Goal: Obtain resource: Obtain resource

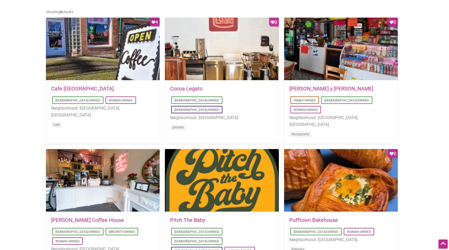
scroll to position [261, 0]
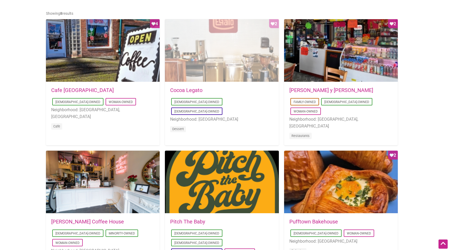
click at [226, 71] on div "Favorite Count 2" at bounding box center [222, 50] width 114 height 63
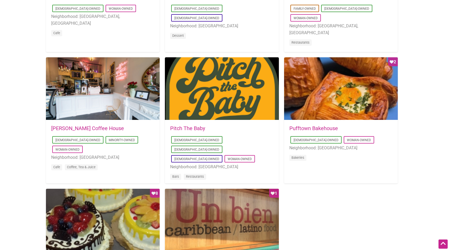
scroll to position [356, 0]
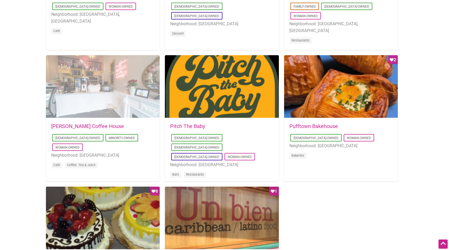
click at [143, 115] on div at bounding box center [103, 86] width 114 height 63
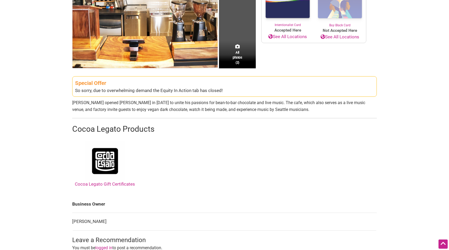
scroll to position [131, 0]
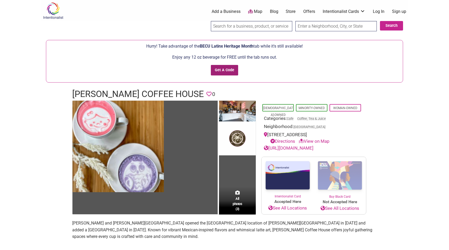
click at [222, 68] on input "Get A Code" at bounding box center [225, 70] width 28 height 11
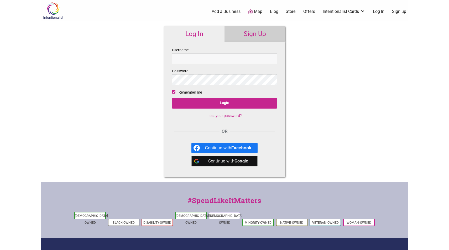
drag, startPoint x: 208, startPoint y: 148, endPoint x: 249, endPoint y: 48, distance: 107.8
click at [254, 34] on link "Sign Up" at bounding box center [254, 33] width 60 height 15
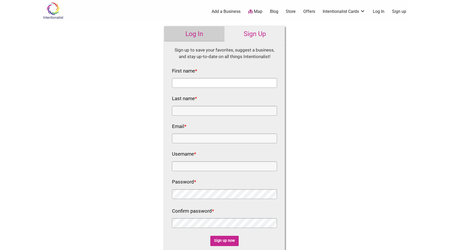
click at [213, 85] on input "First name *" at bounding box center [224, 83] width 105 height 10
type input "Aylee"
type input "Welch"
click at [223, 135] on input "Email *" at bounding box center [224, 138] width 105 height 10
type input "[EMAIL_ADDRESS][DOMAIN_NAME]"
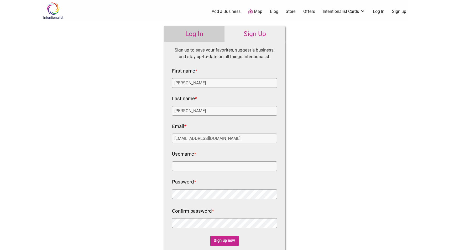
click at [245, 127] on div "Email * ayleesw@gmail.com" at bounding box center [224, 132] width 105 height 21
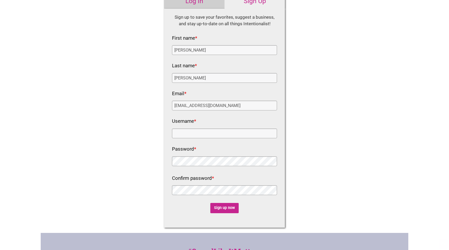
scroll to position [48, 0]
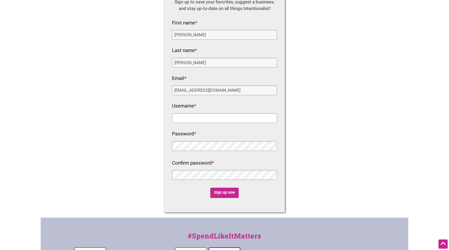
click at [224, 117] on input "Username *" at bounding box center [224, 118] width 105 height 10
type input "[EMAIL_ADDRESS][DOMAIN_NAME]"
click at [222, 191] on input "Sign up now" at bounding box center [224, 192] width 29 height 10
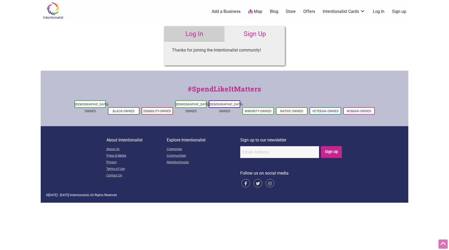
scroll to position [0, 0]
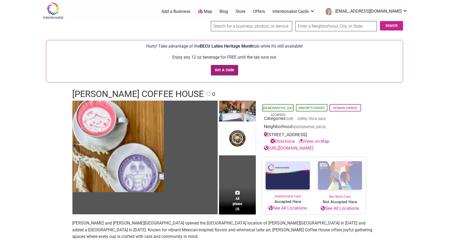
click at [230, 69] on input "Get A Code" at bounding box center [225, 70] width 28 height 11
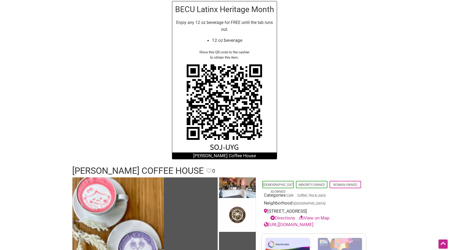
scroll to position [36, 0]
